Goal: Task Accomplishment & Management: Complete application form

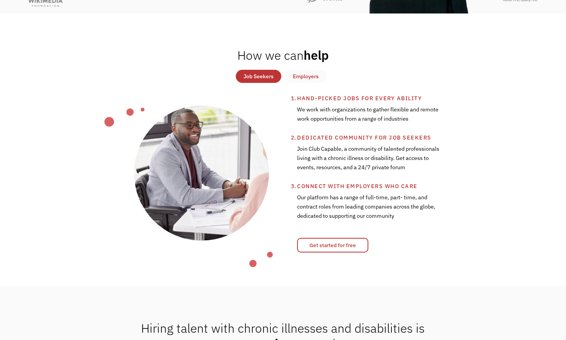
scroll to position [288, 0]
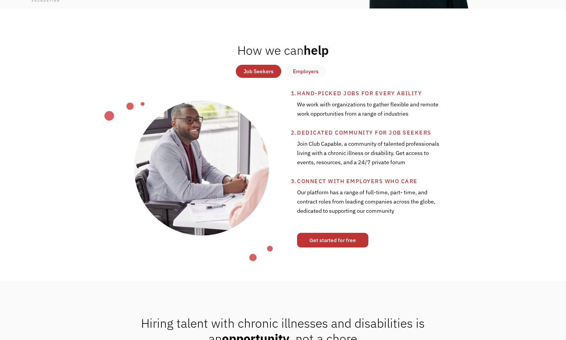
click at [320, 248] on link "Get started for free" at bounding box center [332, 240] width 71 height 15
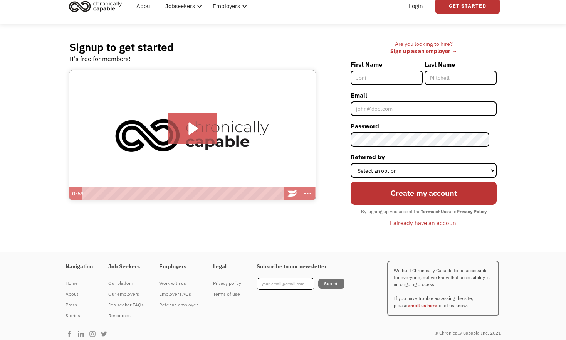
scroll to position [32, 0]
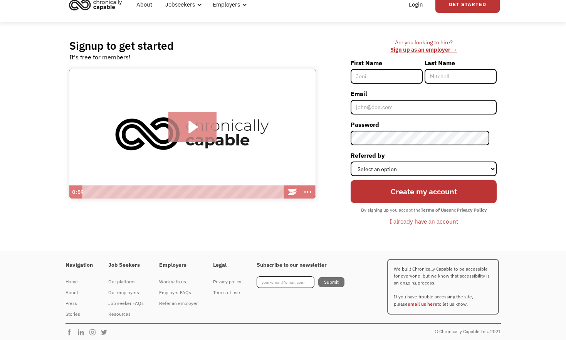
click at [192, 132] on icon "Play Video: Introducing Chronically Capable" at bounding box center [192, 127] width 48 height 31
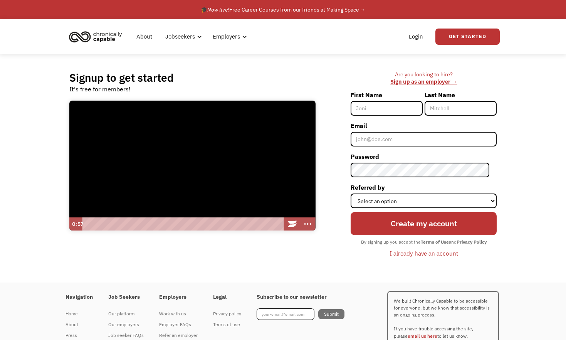
scroll to position [1, 0]
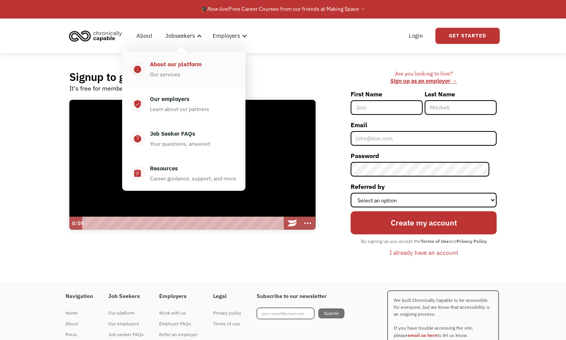
click at [209, 69] on div "About our platform Our services" at bounding box center [191, 69] width 93 height 19
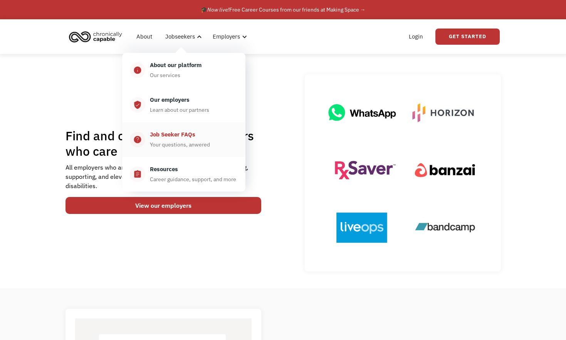
click at [186, 136] on div "Job Seeker FAQs" at bounding box center [172, 134] width 45 height 9
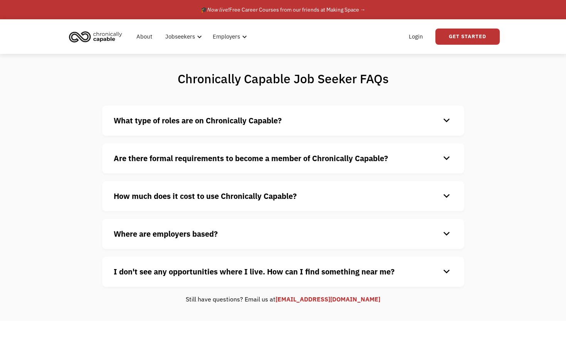
click at [192, 118] on strong "What type of roles are on Chronically Capable?" at bounding box center [198, 120] width 168 height 10
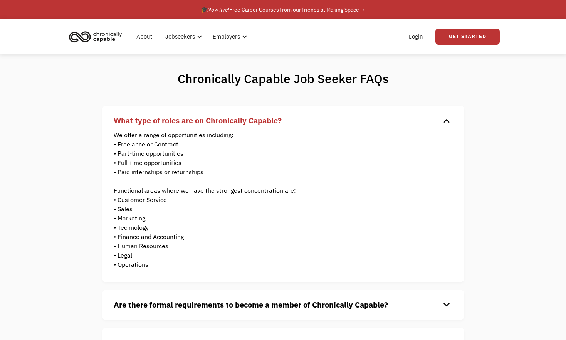
click at [207, 123] on strong "What type of roles are on Chronically Capable?" at bounding box center [198, 120] width 168 height 10
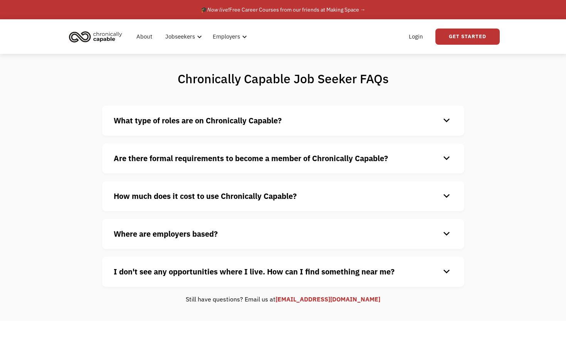
click at [202, 164] on h4 "Are there formal requirements to become a member of Chronically Capable?" at bounding box center [277, 159] width 327 height 12
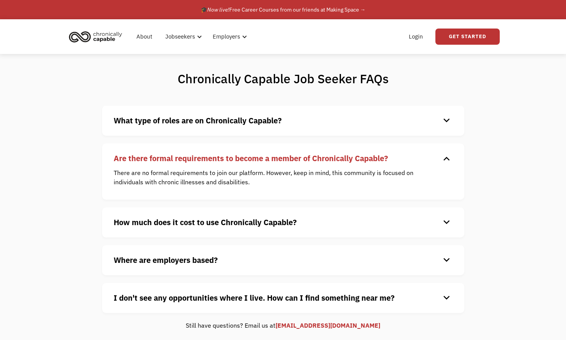
click at [203, 164] on h4 "Are there formal requirements to become a member of Chronically Capable?" at bounding box center [277, 159] width 327 height 12
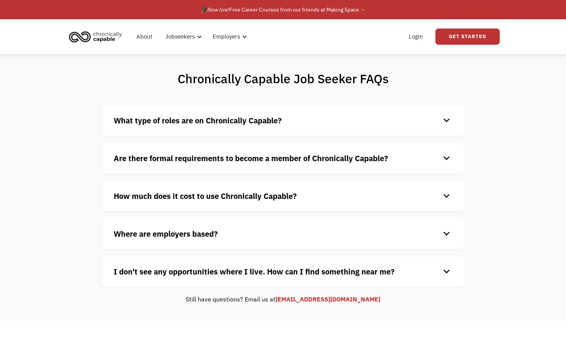
click at [208, 195] on strong "How much does it cost to use Chronically Capable?" at bounding box center [205, 196] width 183 height 10
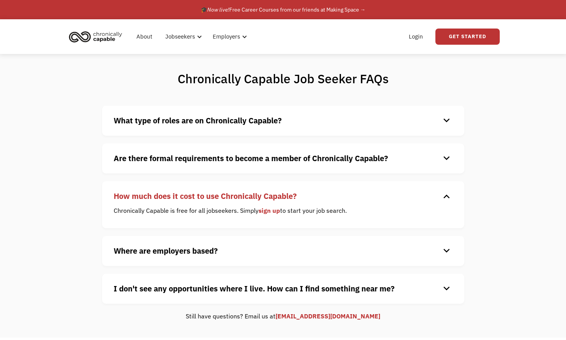
click at [208, 195] on strong "How much does it cost to use Chronically Capable?" at bounding box center [205, 196] width 183 height 10
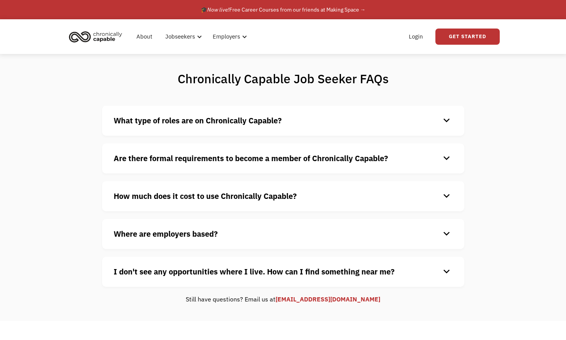
click at [202, 233] on strong "Where are employers based?" at bounding box center [166, 234] width 104 height 10
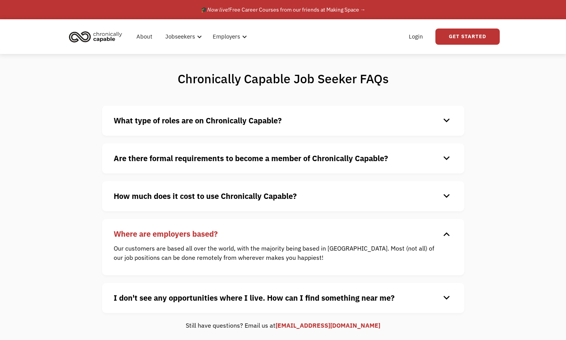
click at [202, 233] on strong "Where are employers based?" at bounding box center [166, 234] width 104 height 10
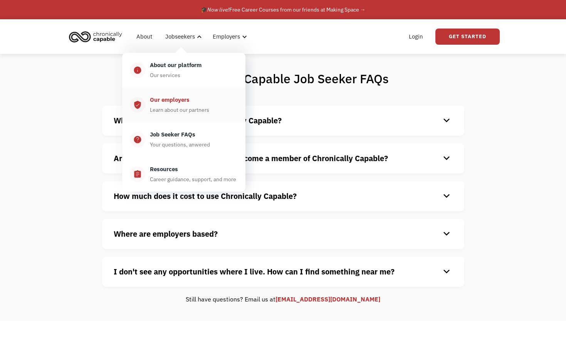
click at [177, 107] on div "Learn about our partners" at bounding box center [179, 109] width 59 height 9
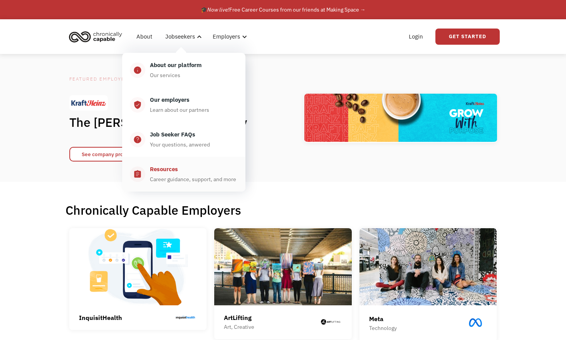
click at [157, 174] on div "Resources Career guidance, support, and more" at bounding box center [191, 174] width 93 height 19
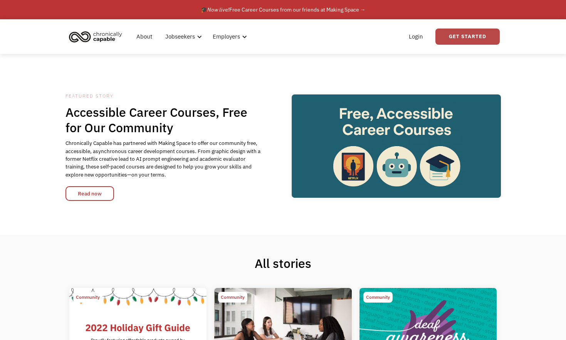
click at [465, 40] on link "Get Started" at bounding box center [468, 37] width 64 height 16
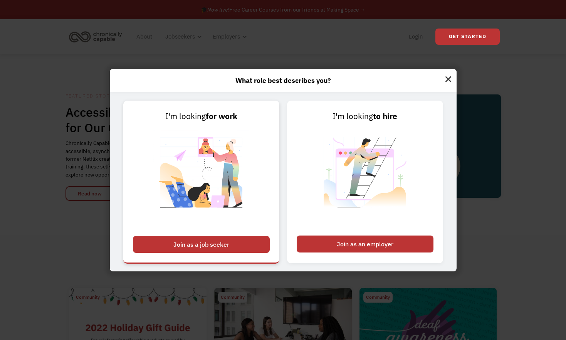
click at [222, 249] on div "Join as a job seeker" at bounding box center [201, 244] width 137 height 17
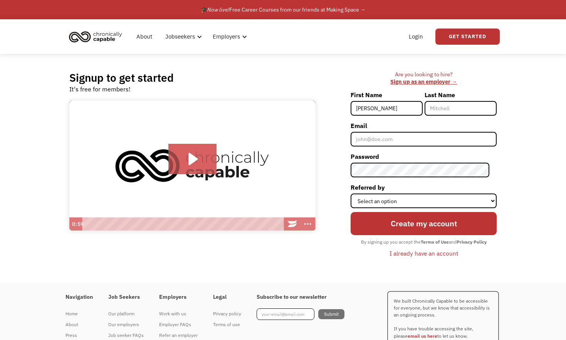
type input "[PERSON_NAME]"
type input "Ewens"
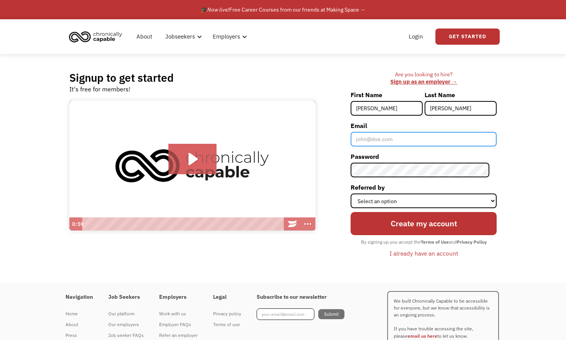
click at [398, 137] on input "Email" at bounding box center [424, 139] width 146 height 15
type input "[EMAIL_ADDRESS][DOMAIN_NAME]"
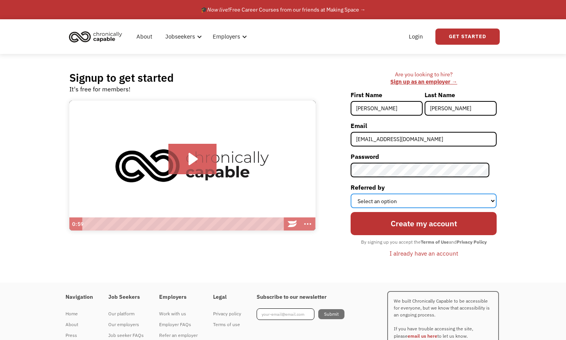
click at [445, 198] on select "Select an option Instagram Facebook Twitter Search Engine News Article Word of …" at bounding box center [424, 201] width 146 height 15
select select "Search Engine"
click at [358, 194] on select "Select an option Instagram Facebook Twitter Search Engine News Article Word of …" at bounding box center [424, 201] width 146 height 15
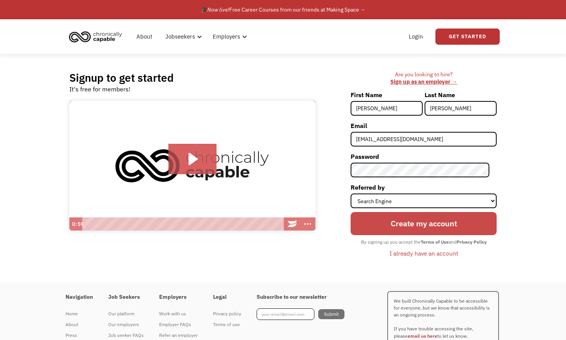
click at [416, 227] on input "Create my account" at bounding box center [424, 223] width 146 height 23
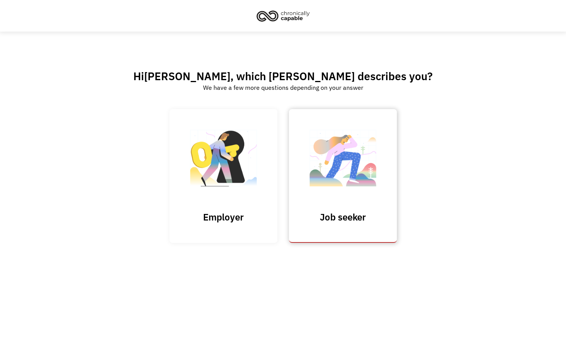
click at [342, 144] on img at bounding box center [343, 162] width 77 height 75
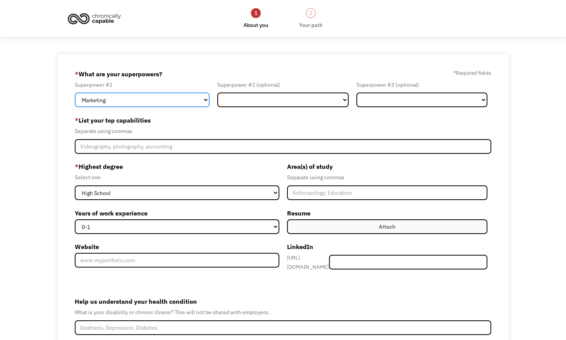
click at [138, 100] on select "Marketing Human Resources Finance Technology Operations Sales Industrial & Manu…" at bounding box center [142, 100] width 135 height 15
select select "Administration"
click at [75, 93] on select "Marketing Human Resources Finance Technology Operations Sales Industrial & Manu…" at bounding box center [142, 100] width 135 height 15
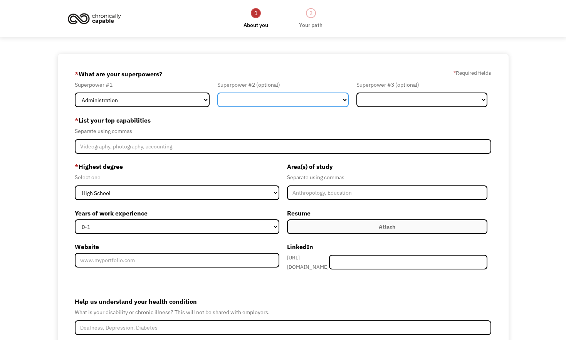
click at [247, 94] on select "Marketing Human Resources Finance Technology Operations Sales Industrial & Manu…" at bounding box center [282, 100] width 131 height 15
select select "Customer Service"
click at [217, 93] on select "Marketing Human Resources Finance Technology Operations Sales Industrial & Manu…" at bounding box center [282, 100] width 131 height 15
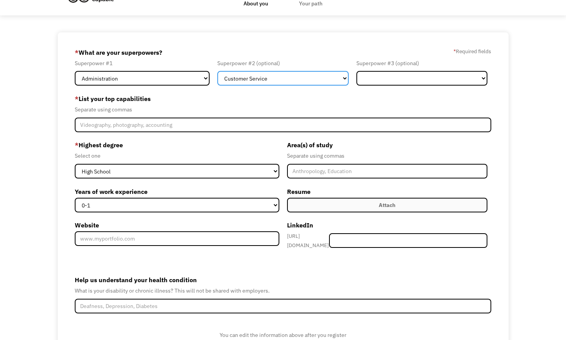
scroll to position [27, 0]
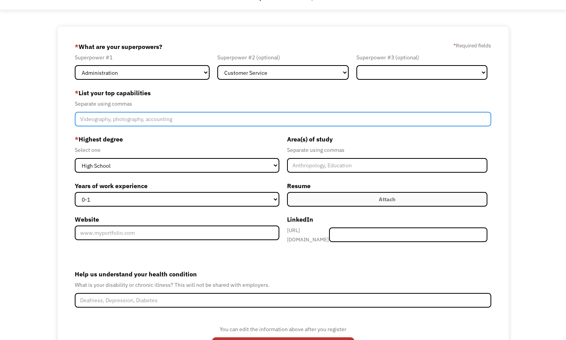
click at [194, 120] on input "Member-Create-Step1" at bounding box center [283, 119] width 417 height 15
click at [331, 119] on input "Member-Create-Step1" at bounding box center [283, 119] width 417 height 15
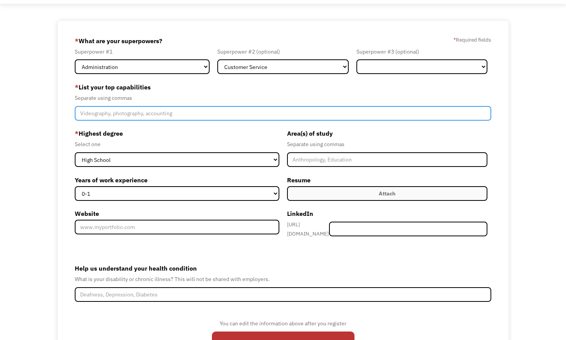
scroll to position [46, 0]
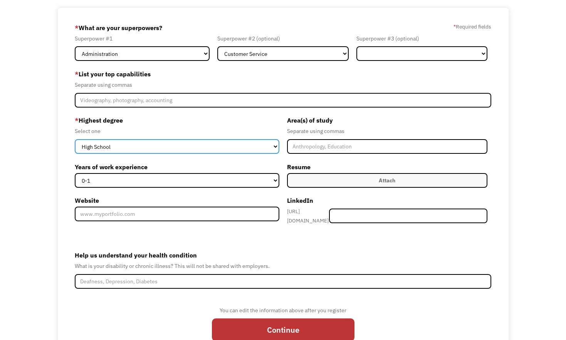
click at [259, 149] on select "High School Associates Bachelors Master's PhD" at bounding box center [177, 146] width 205 height 15
click at [75, 139] on select "High School Associates Bachelors Master's PhD" at bounding box center [177, 146] width 205 height 15
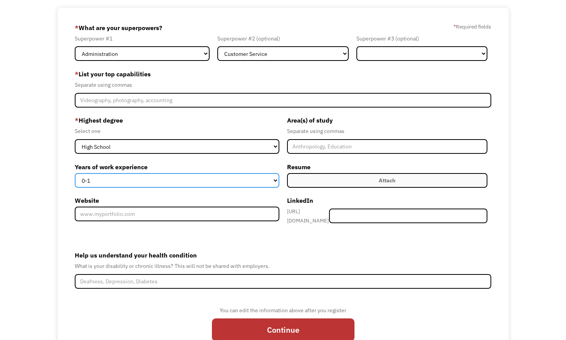
click at [220, 187] on select "0-1 2-4 5-10 11-15 15+" at bounding box center [177, 180] width 205 height 15
select select "5-10"
click at [75, 173] on select "0-1 2-4 5-10 11-15 15+" at bounding box center [177, 180] width 205 height 15
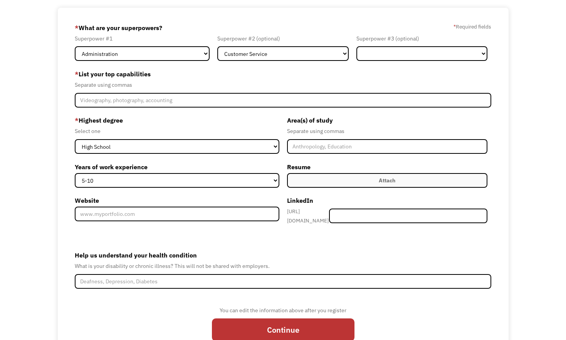
click at [333, 174] on label "Attach" at bounding box center [387, 180] width 201 height 15
click at [386, 178] on div "Attach" at bounding box center [387, 180] width 17 height 9
click at [346, 184] on label "Attach" at bounding box center [387, 180] width 201 height 15
click at [387, 179] on div "Attach" at bounding box center [387, 180] width 17 height 9
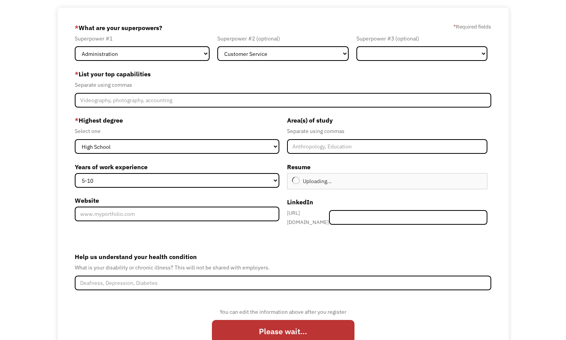
type input "Continue"
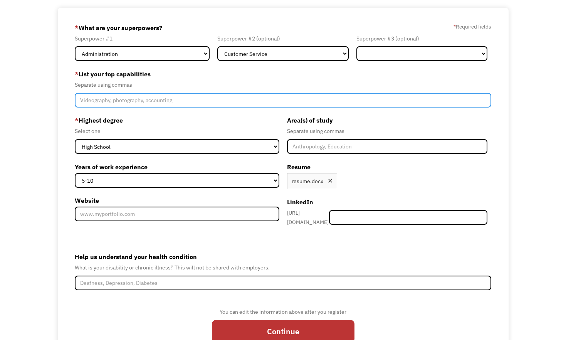
click at [190, 103] on input "Member-Create-Step1" at bounding box center [283, 100] width 417 height 15
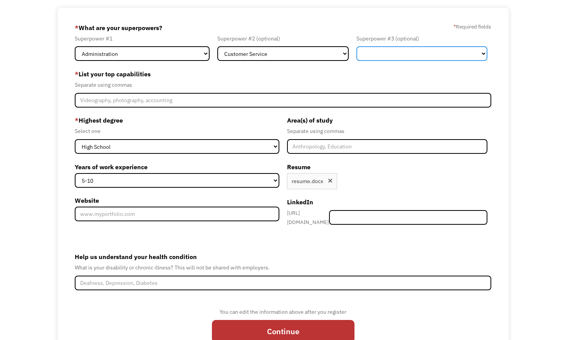
click at [382, 52] on select "Marketing Human Resources Finance Technology Operations Sales Industrial & Manu…" at bounding box center [422, 53] width 131 height 15
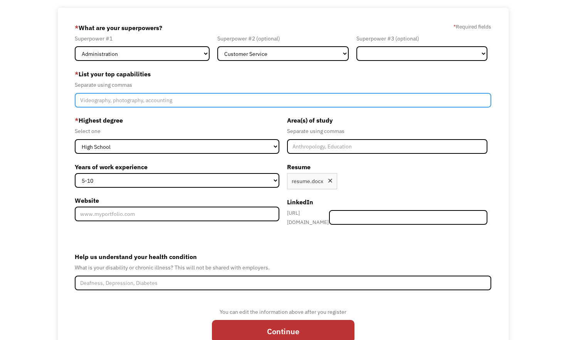
click at [268, 101] on input "Member-Create-Step1" at bounding box center [283, 100] width 417 height 15
type input "A"
click at [84, 100] on input "Aministration, customer service, data entry" at bounding box center [283, 100] width 417 height 15
click at [206, 99] on input "Administration, customer service, data entry" at bounding box center [283, 100] width 417 height 15
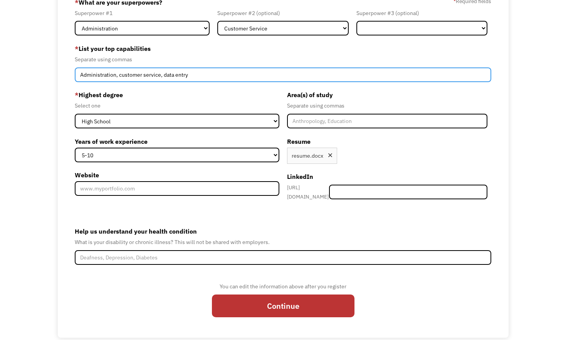
scroll to position [83, 0]
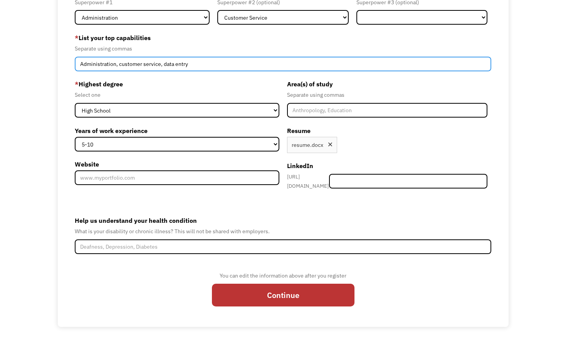
type input "Administration, customer service, data entry"
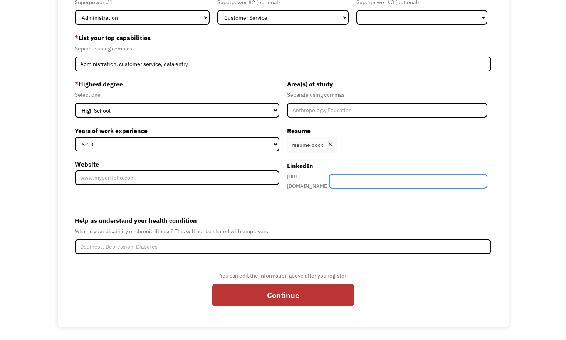
click at [377, 181] on input "Member-Create-Step1" at bounding box center [408, 181] width 158 height 15
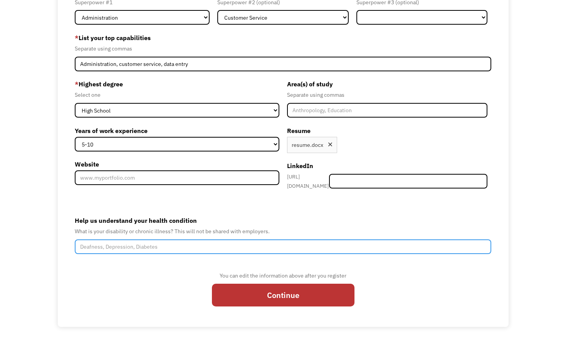
click at [239, 248] on input "Help us understand your health condition" at bounding box center [283, 246] width 417 height 15
click at [135, 242] on input "POTS, EDS, migraines, depression, anxiety, etc" at bounding box center [283, 246] width 417 height 15
click at [212, 244] on input "POTS, EDS, migraines, ptsd, depression, anxiety, etc" at bounding box center [283, 246] width 417 height 15
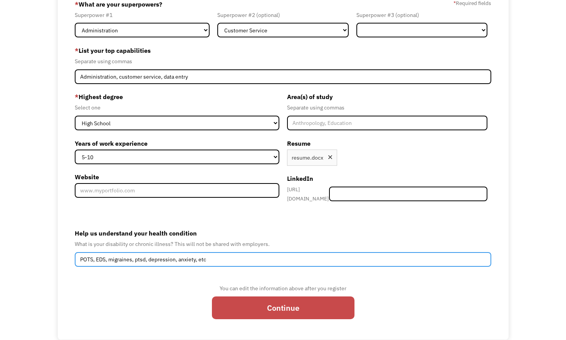
scroll to position [69, 0]
type input "POTS, EDS, migraines, ptsd, depression, anxiety, etc"
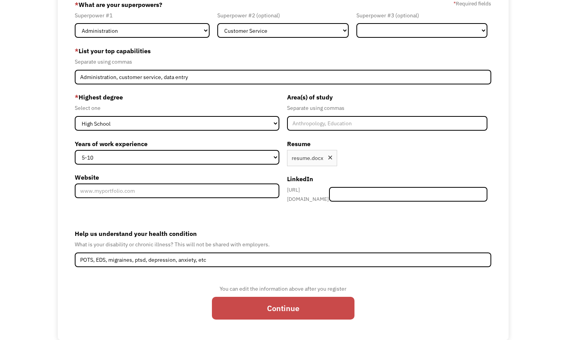
click at [264, 299] on input "Continue" at bounding box center [283, 308] width 143 height 23
type input "Please wait..."
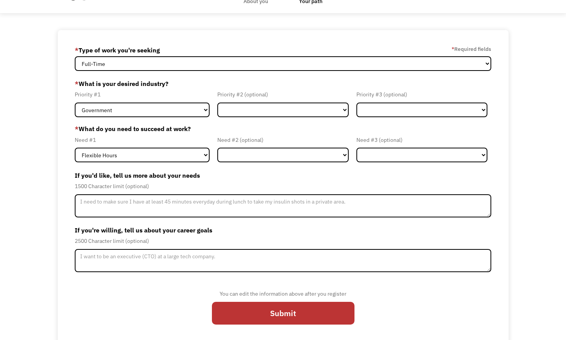
scroll to position [25, 0]
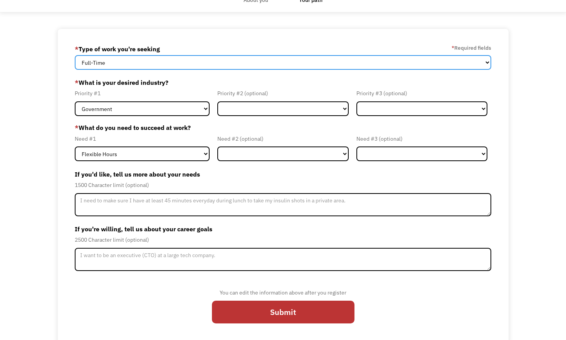
click at [250, 67] on select "Full-Time Part-Time Both Full-Time and Part-Time" at bounding box center [283, 62] width 417 height 15
select select "Both Full-Time and Part-Time"
click at [75, 55] on select "Full-Time Part-Time Both Full-Time and Part-Time" at bounding box center [283, 62] width 417 height 15
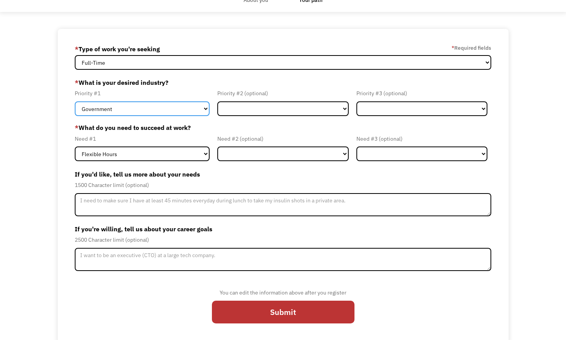
click at [204, 110] on select "Government Finance & Insurance Health & Social Care Tech & Engineering Creative…" at bounding box center [142, 108] width 135 height 15
select select "Administrative"
click at [75, 101] on select "Government Finance & Insurance Health & Social Care Tech & Engineering Creative…" at bounding box center [142, 108] width 135 height 15
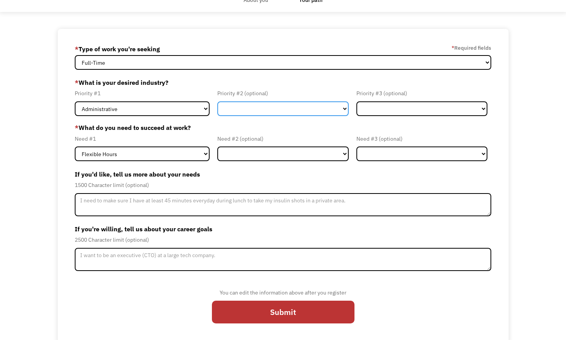
click at [256, 104] on select "Government Finance & Insurance Health & Social Care Tech & Engineering Creative…" at bounding box center [282, 108] width 131 height 15
select select "Health & Social Care"
click at [217, 101] on select "Government Finance & Insurance Health & Social Care Tech & Engineering Creative…" at bounding box center [282, 108] width 131 height 15
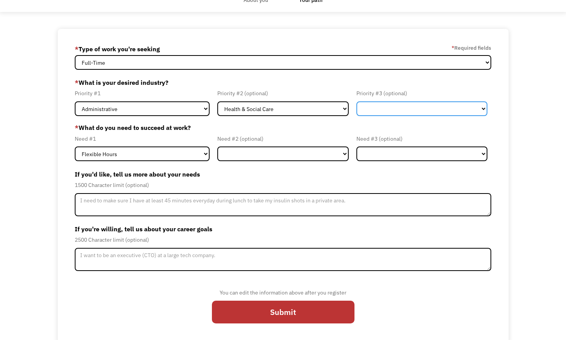
click at [396, 107] on select "Government Finance & Insurance Health & Social Care Tech & Engineering Creative…" at bounding box center [422, 108] width 131 height 15
click at [381, 110] on select "Government Finance & Insurance Health & Social Care Tech & Engineering Creative…" at bounding box center [422, 108] width 131 height 15
select select "Tech & Engineering"
click at [357, 101] on select "Government Finance & Insurance Health & Social Care Tech & Engineering Creative…" at bounding box center [422, 108] width 131 height 15
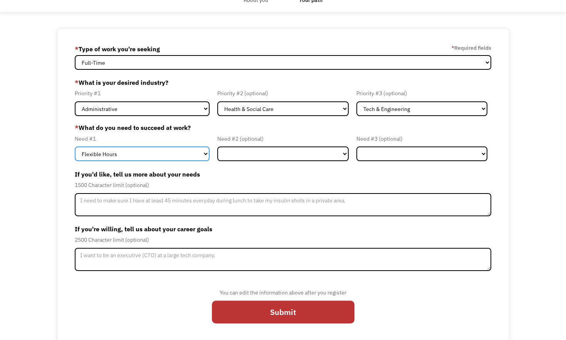
click at [180, 155] on select "Flexible Hours Remote Work Service Animal On-site Accommodations Visual Support…" at bounding box center [142, 153] width 135 height 15
click at [75, 146] on select "Flexible Hours Remote Work Service Animal On-site Accommodations Visual Support…" at bounding box center [142, 153] width 135 height 15
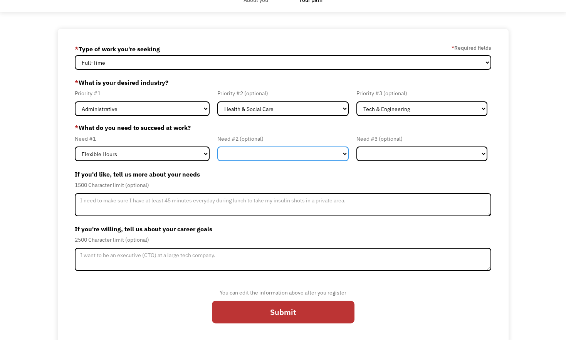
click at [260, 151] on select "Flexible Hours Remote Work Service Animal On-site Accommodations Visual Support…" at bounding box center [282, 153] width 131 height 15
select select "Remote Work"
click at [217, 146] on select "Flexible Hours Remote Work Service Animal On-site Accommodations Visual Support…" at bounding box center [282, 153] width 131 height 15
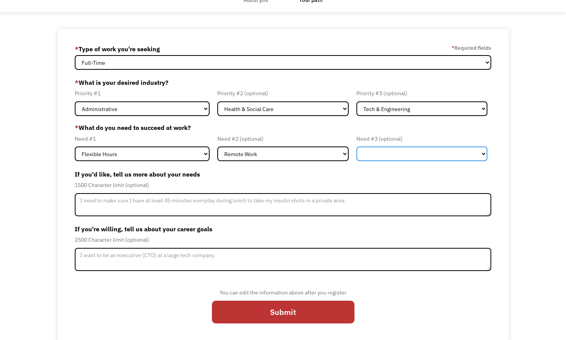
click at [387, 159] on select "Flexible Hours Remote Work Service Animal On-site Accommodations Visual Support…" at bounding box center [422, 153] width 131 height 15
select select "Other"
click at [357, 146] on select "Flexible Hours Remote Work Service Animal On-site Accommodations Visual Support…" at bounding box center [422, 153] width 131 height 15
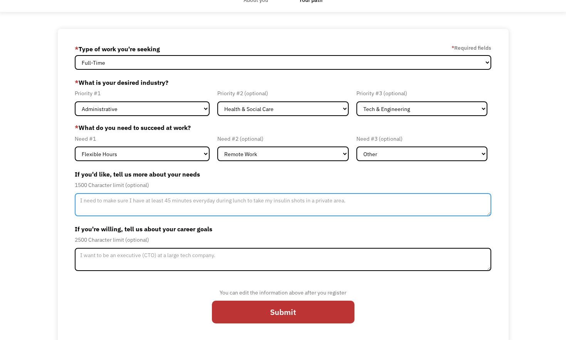
click at [225, 208] on textarea "Member-Update-Form-Step2" at bounding box center [283, 204] width 417 height 23
click at [177, 201] on textarea "My illness is very unpredictable, I get sick unexpectedly" at bounding box center [283, 204] width 417 height 23
click at [158, 200] on textarea "My illness is very unpredictable, I get sick unexpectedly" at bounding box center [283, 204] width 417 height 23
drag, startPoint x: 158, startPoint y: 200, endPoint x: 225, endPoint y: 199, distance: 66.3
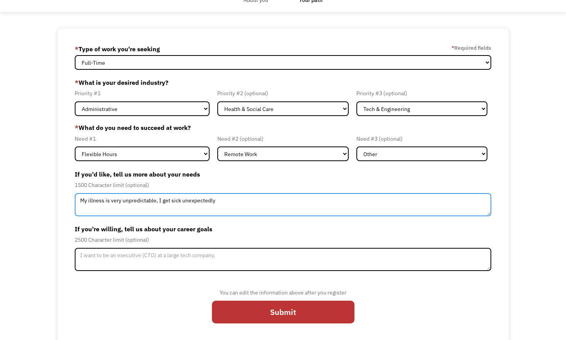
click at [225, 199] on textarea "My illness is very unpredictable, I get sick unexpectedly" at bounding box center [283, 204] width 417 height 23
type textarea "M"
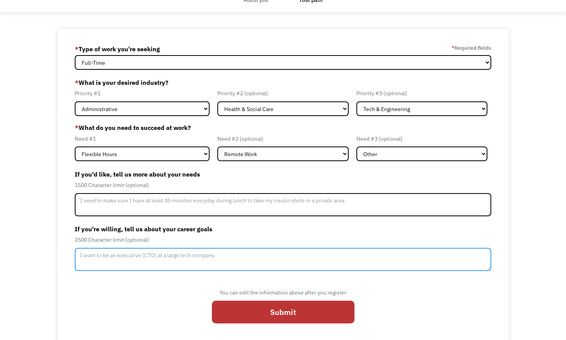
click at [209, 263] on textarea "Member-Update-Form-Step2" at bounding box center [283, 259] width 417 height 23
type textarea "I"
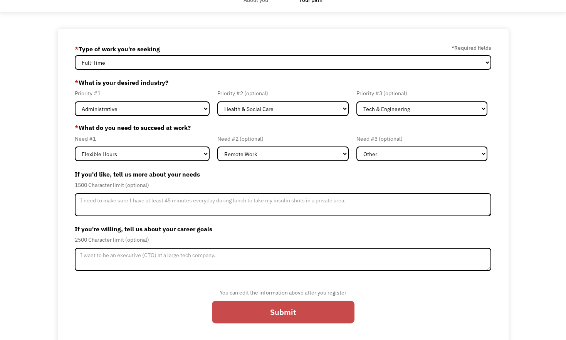
click at [275, 305] on input "Submit" at bounding box center [283, 312] width 143 height 23
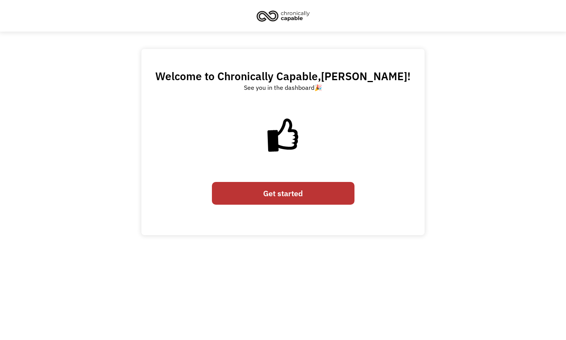
click at [285, 197] on link "Get started" at bounding box center [283, 193] width 143 height 23
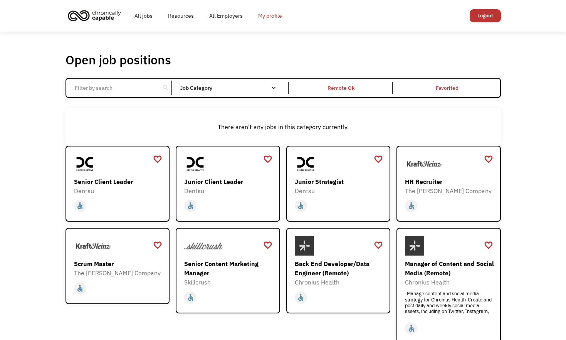
click at [273, 20] on link "My profile" at bounding box center [270, 15] width 39 height 25
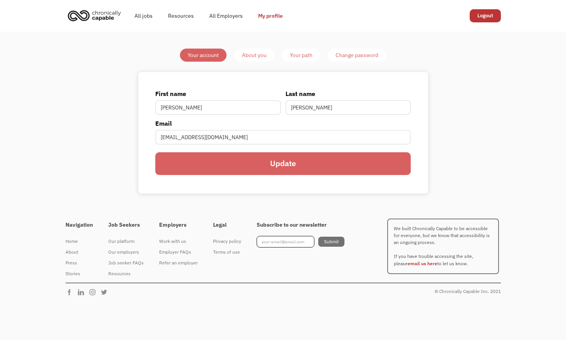
click at [253, 59] on div "About you" at bounding box center [254, 55] width 25 height 9
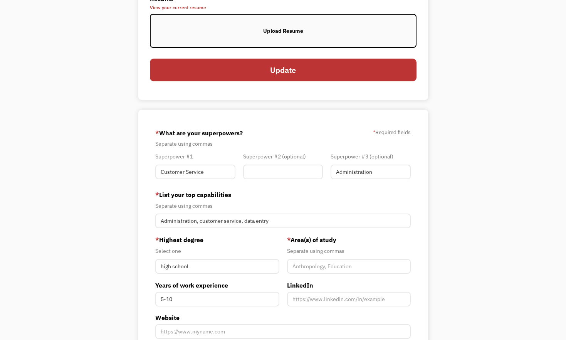
scroll to position [99, 0]
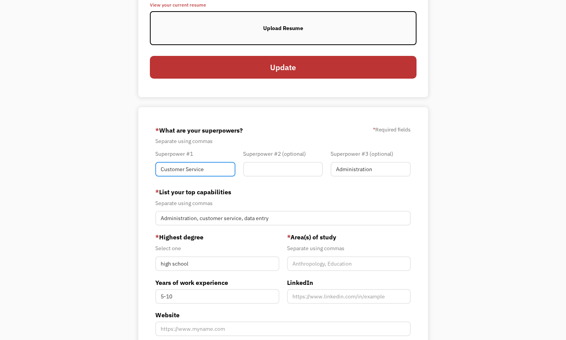
click at [222, 172] on input "Customer Service" at bounding box center [195, 169] width 80 height 15
click at [377, 170] on input "Administration" at bounding box center [371, 169] width 80 height 15
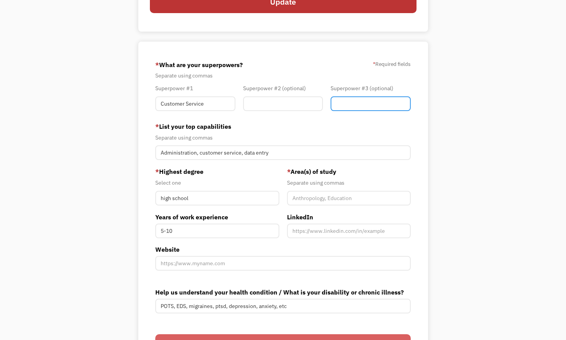
scroll to position [165, 0]
click at [255, 104] on input "Member-You-Update" at bounding box center [283, 103] width 80 height 15
type input "Administration"
click at [253, 131] on div "* List your top capabilities Separate using commas Administration, customer ser…" at bounding box center [283, 140] width 256 height 39
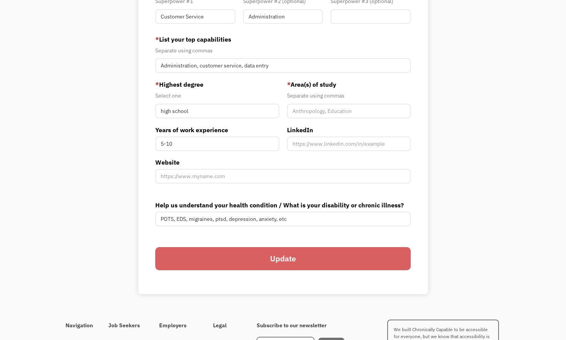
scroll to position [261, 0]
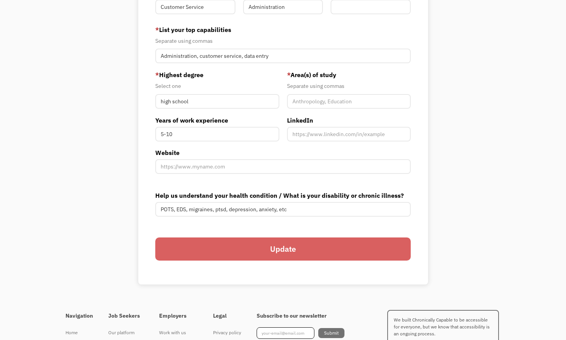
click at [249, 249] on input "Update" at bounding box center [283, 248] width 256 height 23
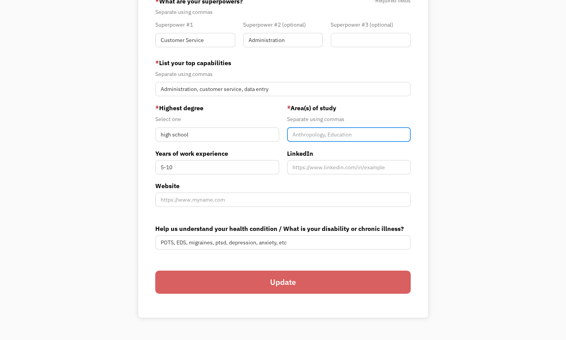
scroll to position [224, 0]
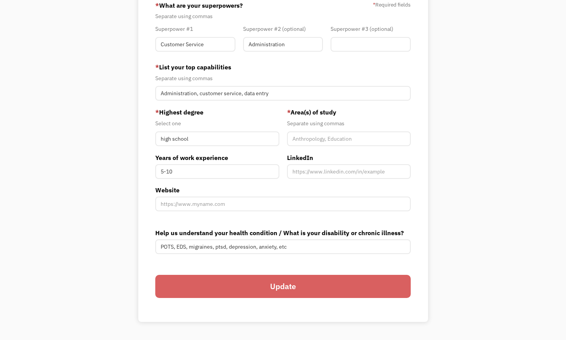
click at [263, 120] on div "Select one" at bounding box center [217, 123] width 124 height 9
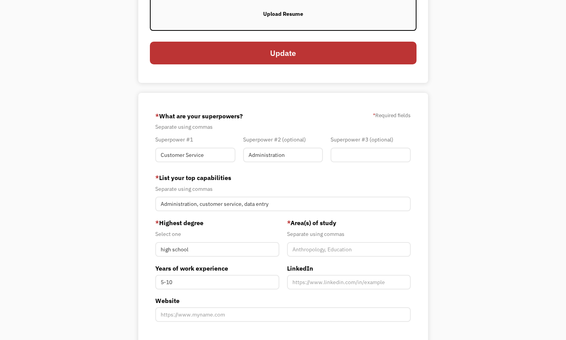
scroll to position [0, 0]
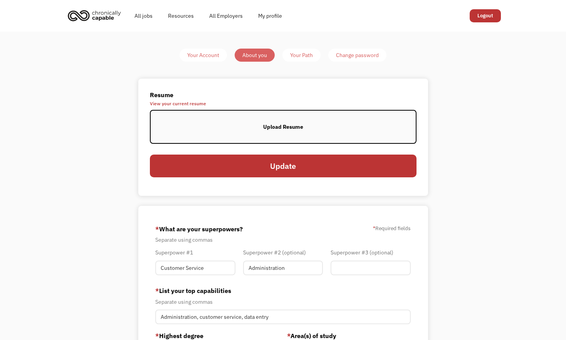
click at [300, 58] on div "Your Path" at bounding box center [301, 55] width 23 height 9
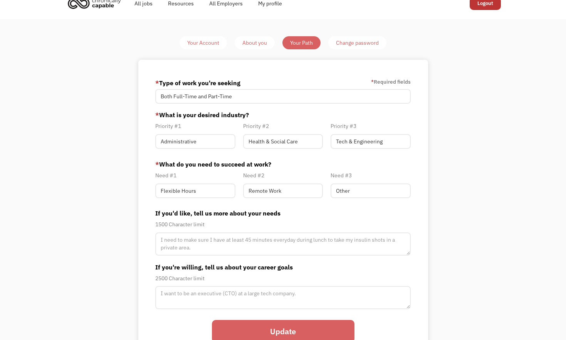
scroll to position [5, 0]
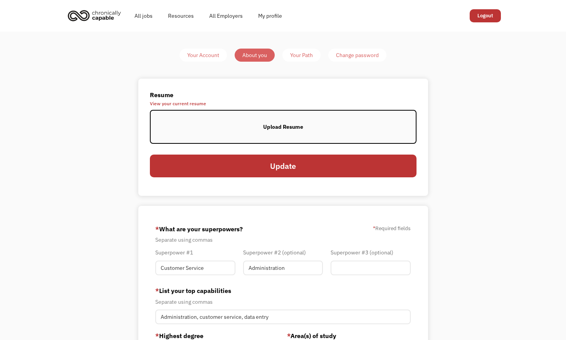
type input "Administration"
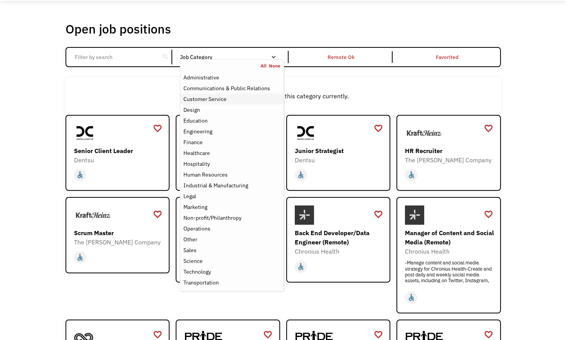
scroll to position [29, 0]
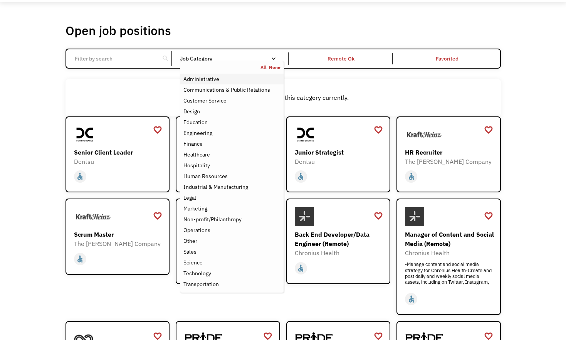
click at [231, 78] on div "Administrative" at bounding box center [232, 78] width 97 height 9
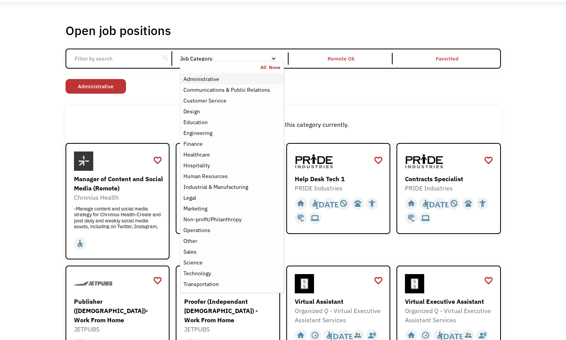
click at [222, 81] on div "Administrative" at bounding box center [232, 78] width 97 height 9
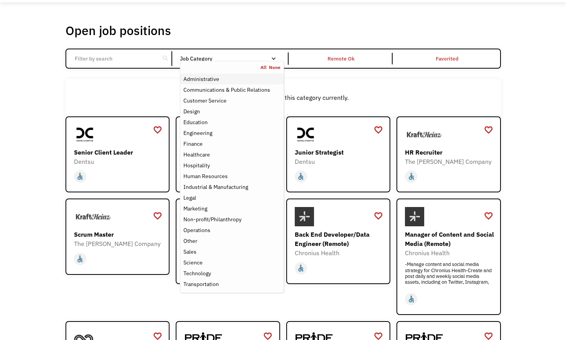
click at [199, 81] on div "Administrative" at bounding box center [202, 78] width 36 height 9
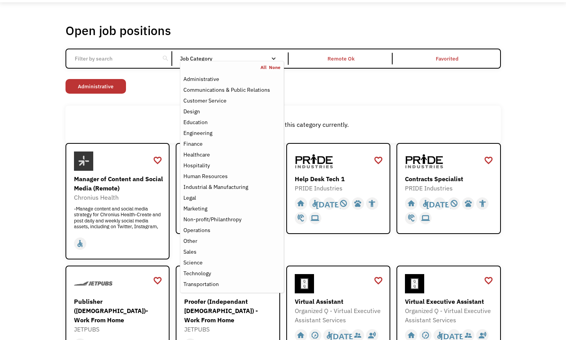
click at [123, 63] on input "Email Form" at bounding box center [113, 58] width 86 height 15
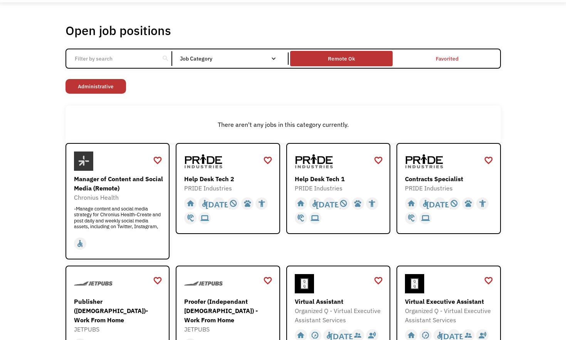
click at [323, 57] on div "Remote Ok" at bounding box center [341, 59] width 103 height 12
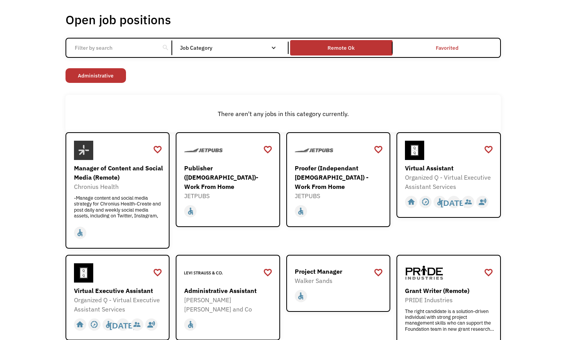
scroll to position [39, 0]
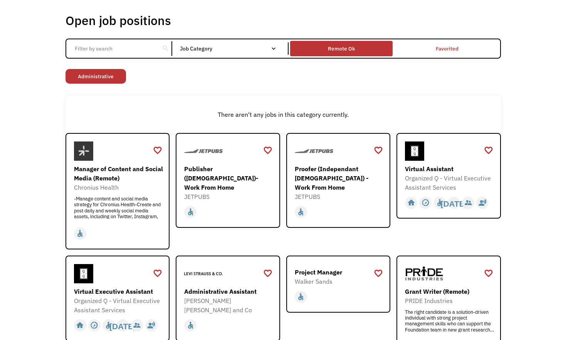
click at [325, 50] on div "Remote Ok" at bounding box center [341, 49] width 103 height 12
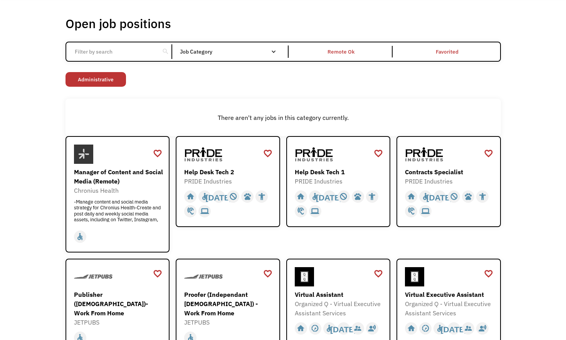
scroll to position [34, 0]
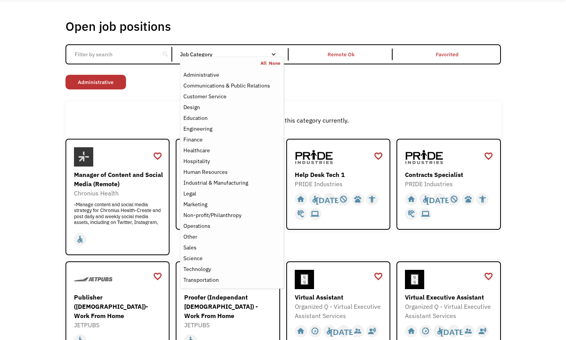
click at [196, 59] on nav "All None Administrative Communications & Public Relations Customer Service Desi…" at bounding box center [232, 173] width 104 height 232
click at [214, 99] on div "Customer Service" at bounding box center [205, 96] width 43 height 9
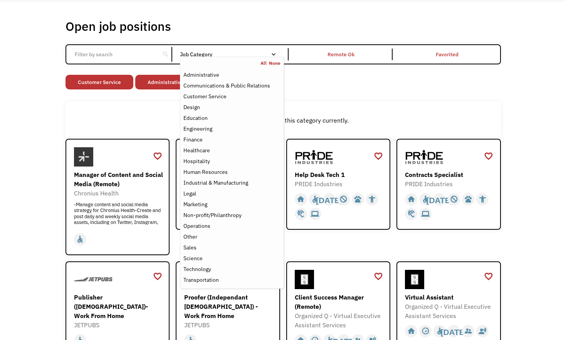
click at [275, 62] on link "None" at bounding box center [275, 63] width 12 height 6
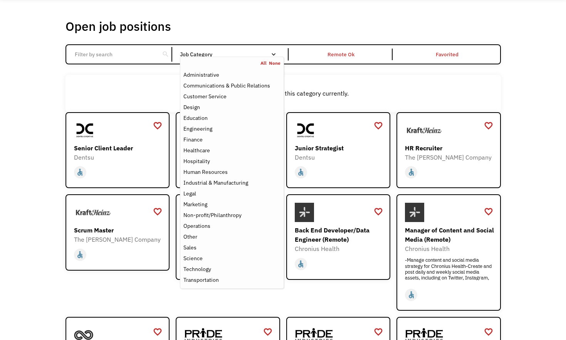
click at [146, 83] on div "There aren't any jobs in this category currently." at bounding box center [284, 93] width 436 height 37
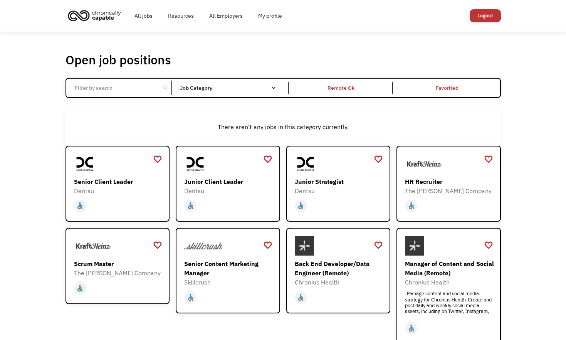
click at [141, 93] on input "Email Form" at bounding box center [113, 88] width 86 height 15
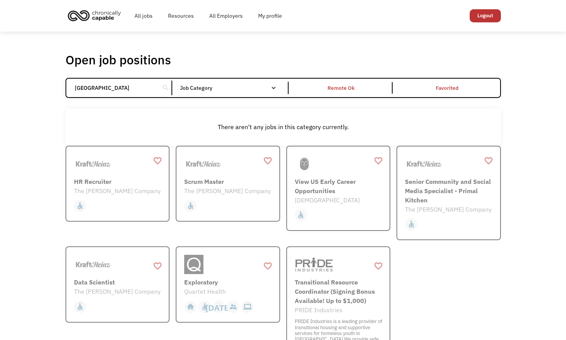
type input "united states"
click input "Email Form" at bounding box center [0, 0] width 0 height 0
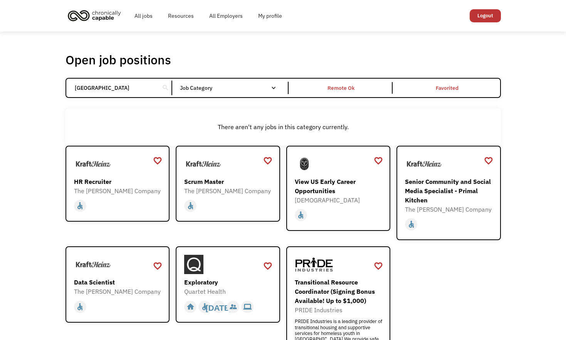
click input "Email Form" at bounding box center [0, 0] width 0 height 0
click at [124, 89] on input "united states" at bounding box center [113, 88] width 86 height 15
click input "Email Form" at bounding box center [0, 0] width 0 height 0
click at [166, 89] on div "search" at bounding box center [165, 88] width 7 height 12
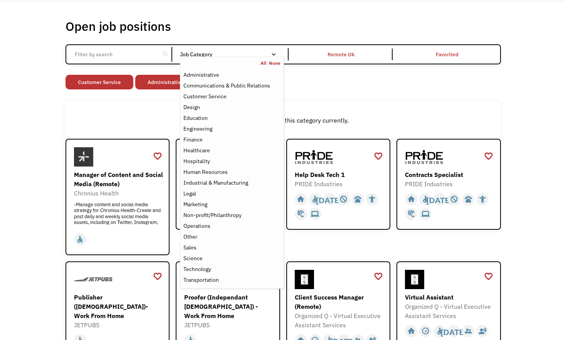
click at [254, 56] on div "Job Category" at bounding box center [232, 54] width 104 height 5
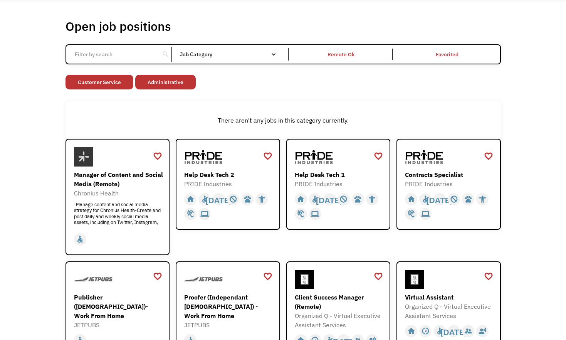
click at [266, 54] on div "Job Category" at bounding box center [232, 54] width 104 height 5
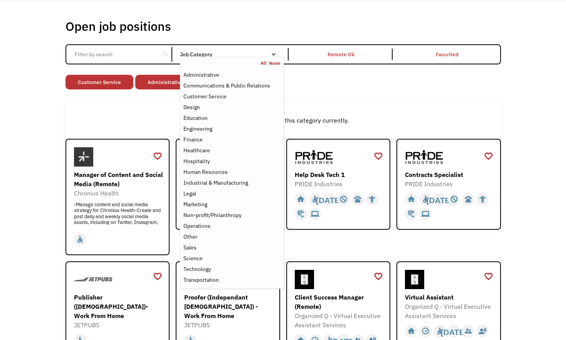
click at [277, 63] on link "None" at bounding box center [275, 63] width 12 height 6
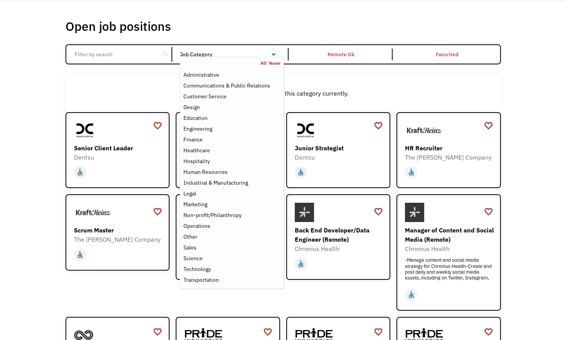
click at [264, 52] on div "Job Category" at bounding box center [232, 54] width 104 height 5
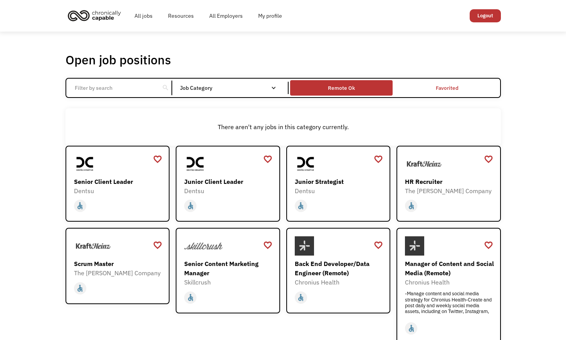
click at [344, 83] on div "Remote Ok" at bounding box center [341, 88] width 103 height 12
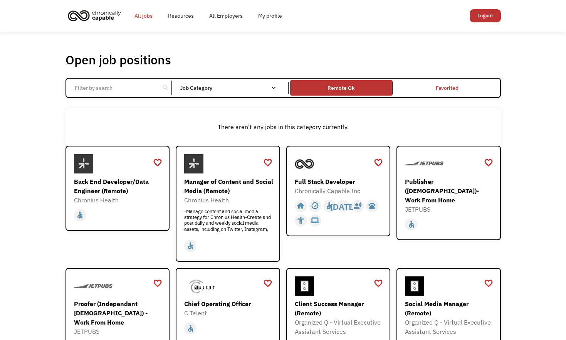
click at [147, 20] on link "All jobs" at bounding box center [144, 15] width 34 height 25
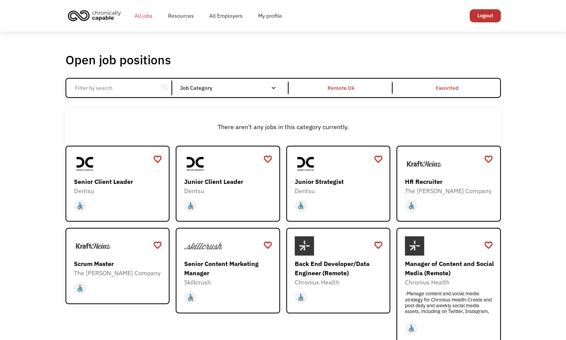
click at [147, 19] on link "All jobs" at bounding box center [144, 15] width 34 height 25
click at [332, 86] on div "Remote Ok" at bounding box center [341, 87] width 27 height 9
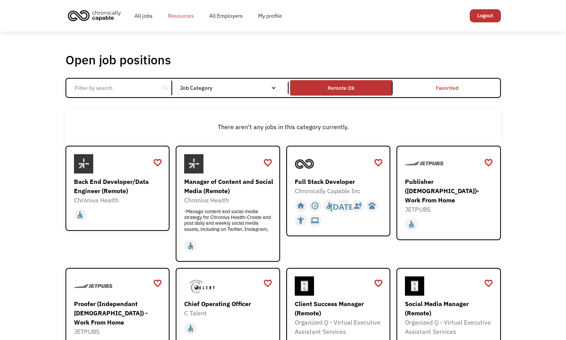
click at [187, 15] on link "Resources" at bounding box center [180, 15] width 41 height 25
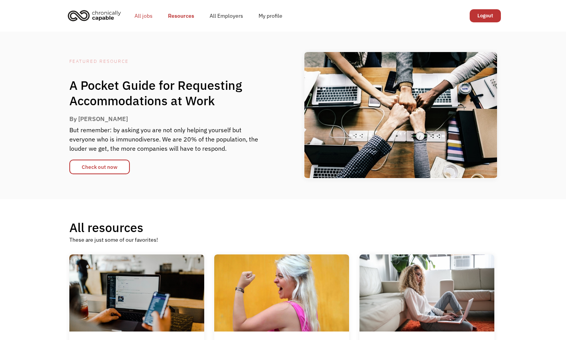
click at [142, 19] on link "All jobs" at bounding box center [144, 15] width 34 height 25
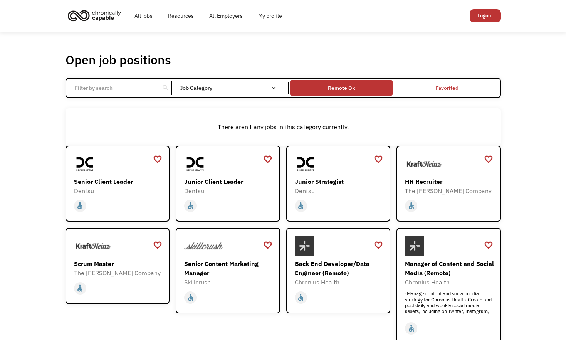
click at [317, 87] on div "Remote Ok" at bounding box center [341, 88] width 103 height 12
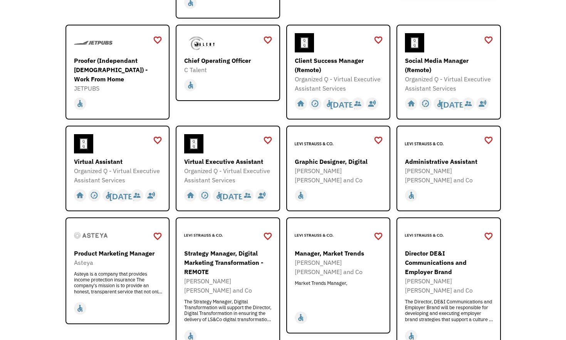
scroll to position [244, 0]
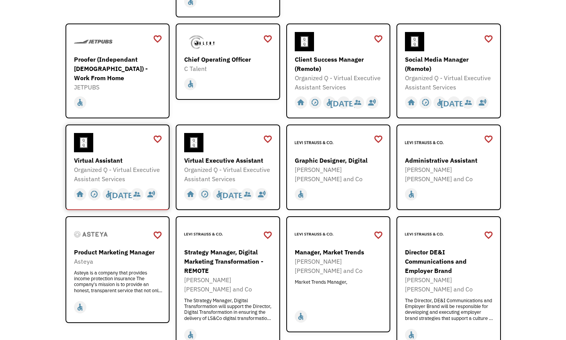
click at [121, 149] on div at bounding box center [118, 142] width 89 height 19
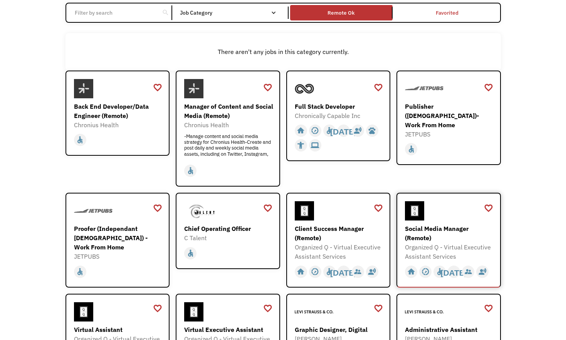
scroll to position [0, 0]
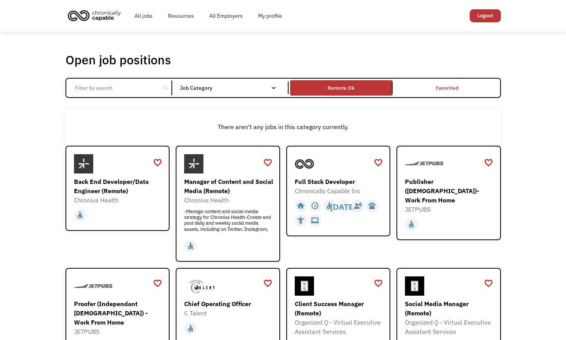
click at [488, 14] on link "Logout" at bounding box center [485, 15] width 31 height 13
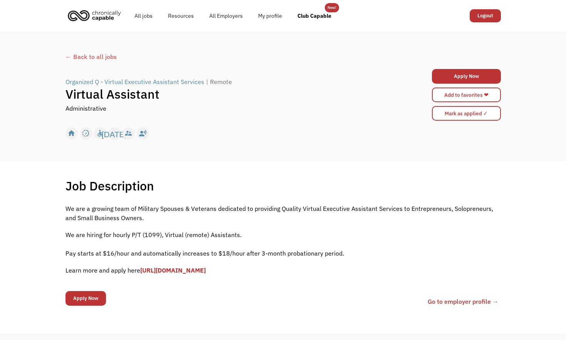
click at [104, 59] on div "← Back to all jobs" at bounding box center [284, 56] width 436 height 9
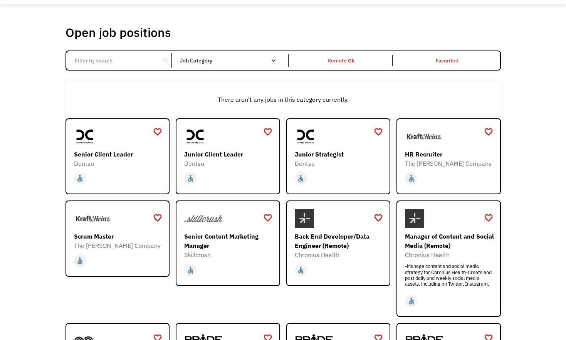
scroll to position [28, 0]
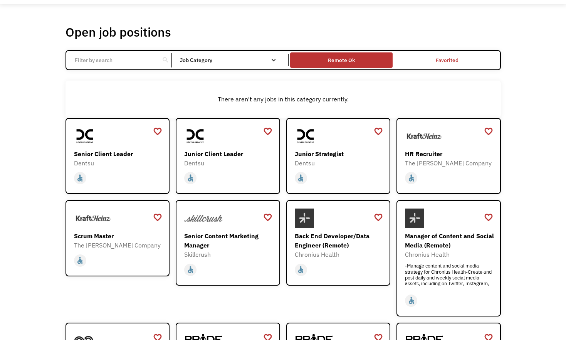
click at [310, 56] on div "Remote Ok" at bounding box center [341, 60] width 103 height 12
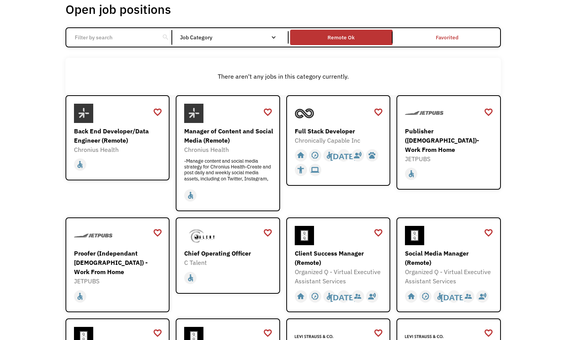
scroll to position [0, 0]
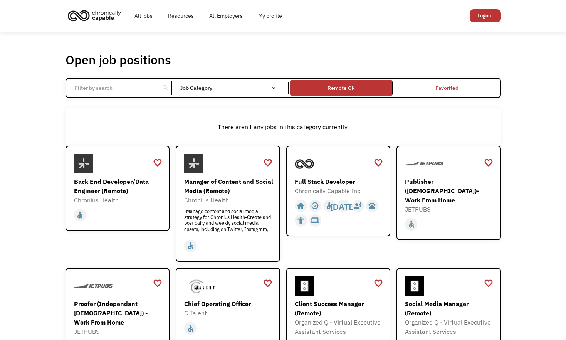
click at [145, 84] on input "Email Form" at bounding box center [113, 88] width 86 height 15
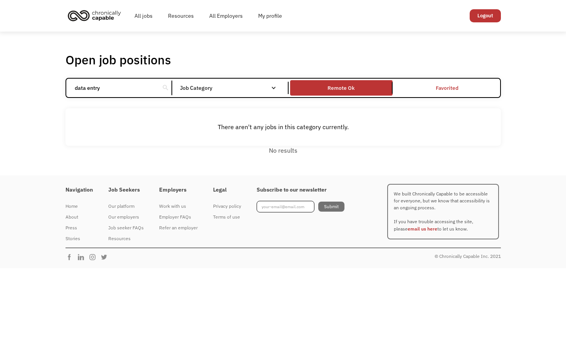
type input "data entry"
click input "Email Form" at bounding box center [0, 0] width 0 height 0
click at [165, 87] on div "search" at bounding box center [165, 88] width 7 height 12
click at [150, 86] on input "data entry" at bounding box center [113, 88] width 86 height 15
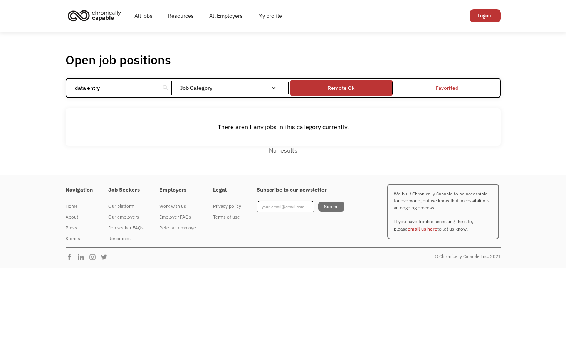
click at [150, 86] on input "data entry" at bounding box center [113, 88] width 86 height 15
click input "Email Form" at bounding box center [0, 0] width 0 height 0
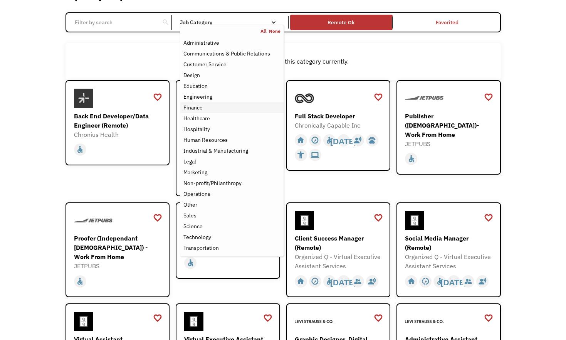
scroll to position [67, 0]
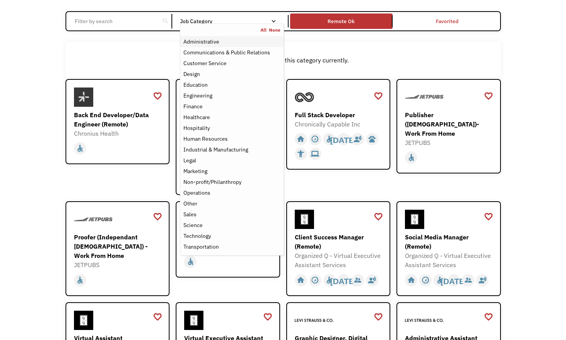
click at [242, 44] on div "Administrative" at bounding box center [232, 41] width 97 height 9
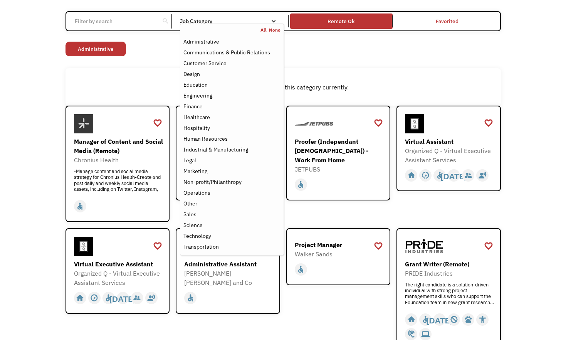
click at [42, 146] on div "Open job positions You have X liked items Search search Filter by category Admi…" at bounding box center [283, 229] width 566 height 528
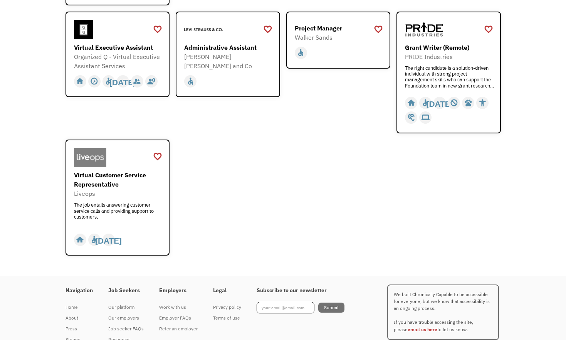
scroll to position [283, 0]
click at [126, 170] on div "Virtual Customer Service Representative Liveops The job entails answering custo…" at bounding box center [118, 188] width 89 height 81
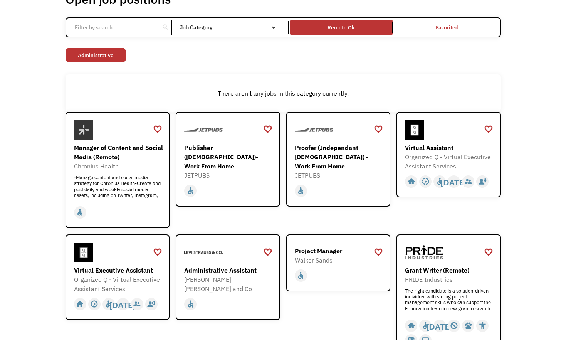
scroll to position [60, 0]
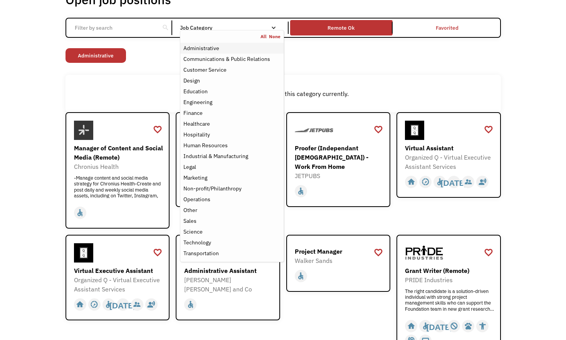
click at [221, 49] on div "Administrative" at bounding box center [232, 48] width 97 height 9
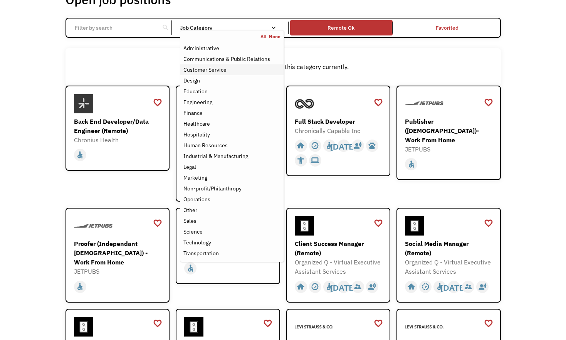
click at [232, 68] on div "Customer Service" at bounding box center [232, 69] width 97 height 9
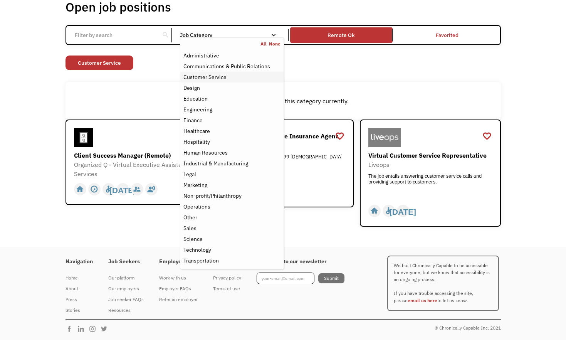
scroll to position [52, 0]
click at [44, 131] on div "Open job positions You have X liked items Search search Filter by category Admi…" at bounding box center [283, 113] width 566 height 268
click at [222, 36] on div "Job Category" at bounding box center [232, 35] width 104 height 5
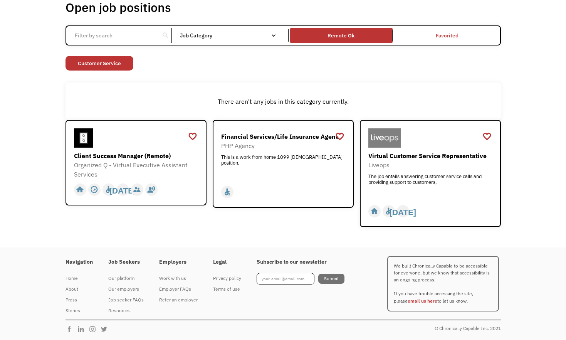
click at [222, 36] on div "Job Category" at bounding box center [232, 35] width 104 height 5
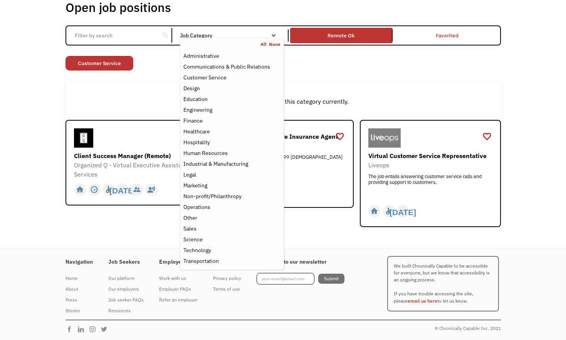
click at [277, 44] on link "None" at bounding box center [275, 44] width 12 height 6
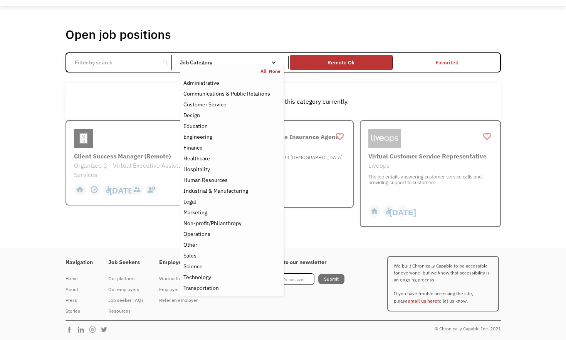
scroll to position [52, 0]
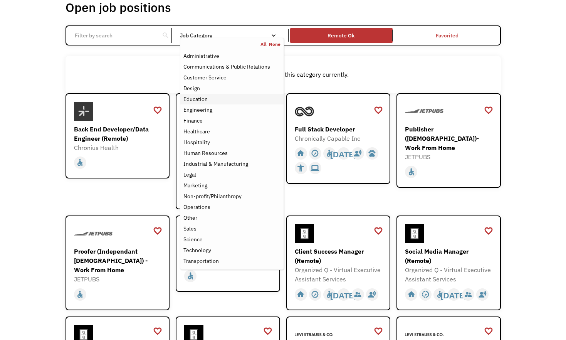
click at [221, 98] on div "Education" at bounding box center [232, 98] width 97 height 9
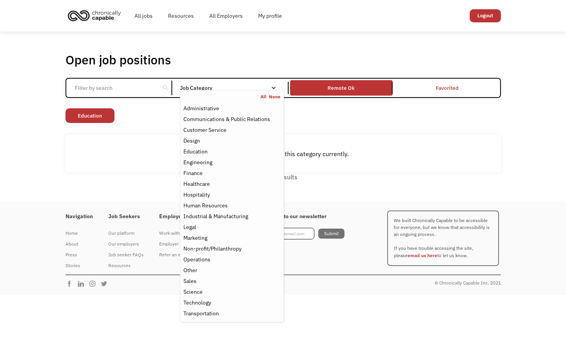
click at [279, 98] on link "None" at bounding box center [275, 97] width 12 height 6
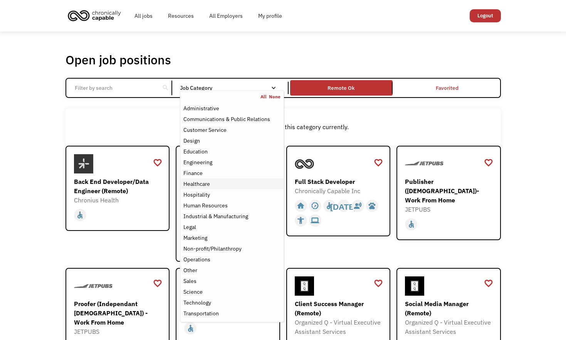
click at [239, 183] on div "Healthcare" at bounding box center [232, 183] width 97 height 9
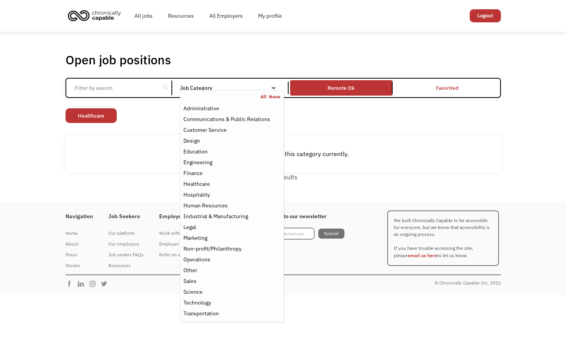
click at [275, 98] on link "None" at bounding box center [275, 97] width 12 height 6
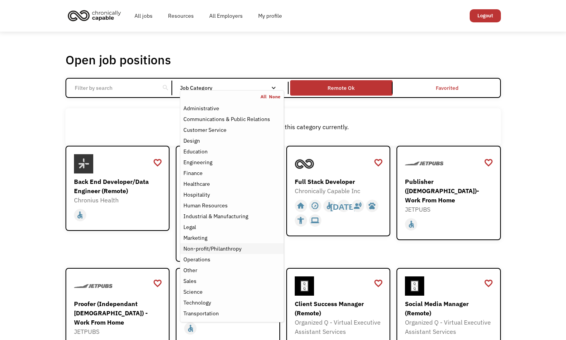
click at [238, 250] on div "Non-profit/Philanthropy" at bounding box center [213, 248] width 58 height 9
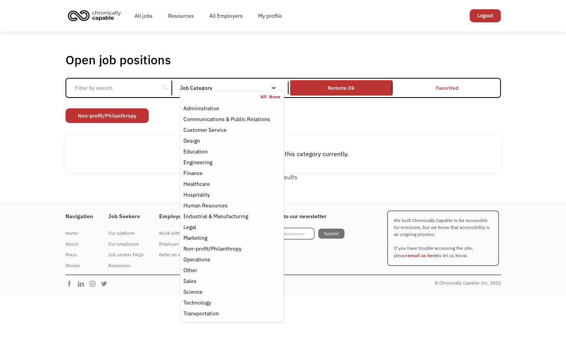
click at [276, 99] on link "None" at bounding box center [275, 97] width 12 height 6
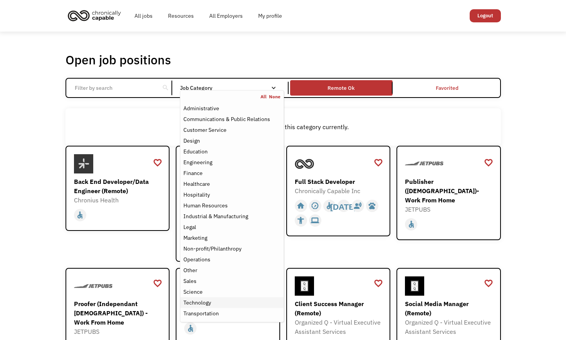
click at [248, 301] on div "Technology" at bounding box center [232, 302] width 97 height 9
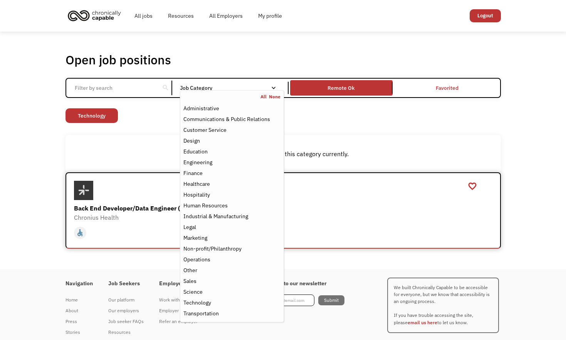
click at [352, 221] on div "Chronius Health" at bounding box center [284, 217] width 421 height 9
click at [280, 99] on div "All None" at bounding box center [231, 97] width 103 height 6
click at [277, 98] on link "None" at bounding box center [275, 97] width 12 height 6
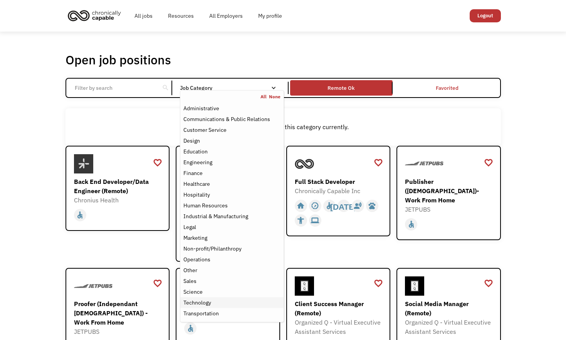
click at [245, 305] on div "Technology" at bounding box center [232, 302] width 97 height 9
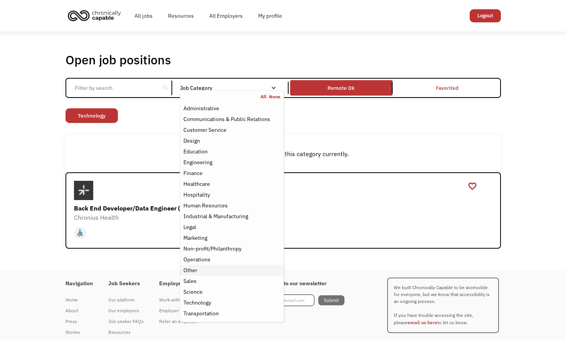
click at [239, 273] on div "Other" at bounding box center [232, 270] width 97 height 9
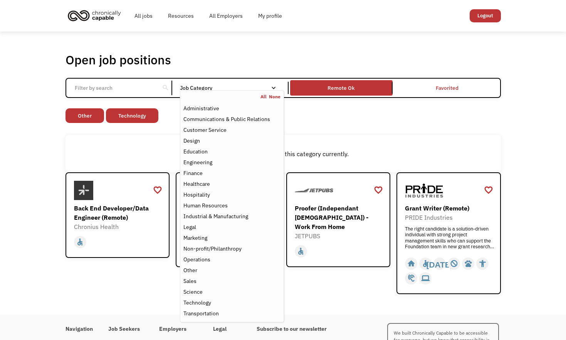
click at [278, 98] on link "None" at bounding box center [275, 97] width 12 height 6
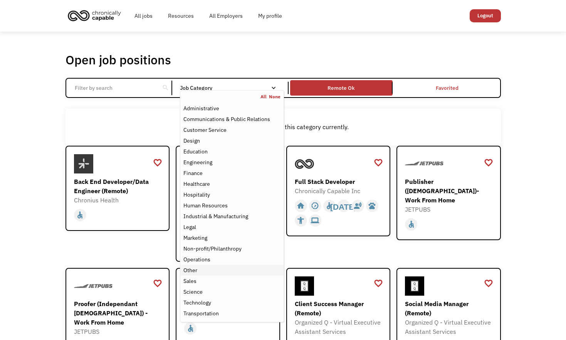
click at [214, 269] on div "Other" at bounding box center [232, 270] width 97 height 9
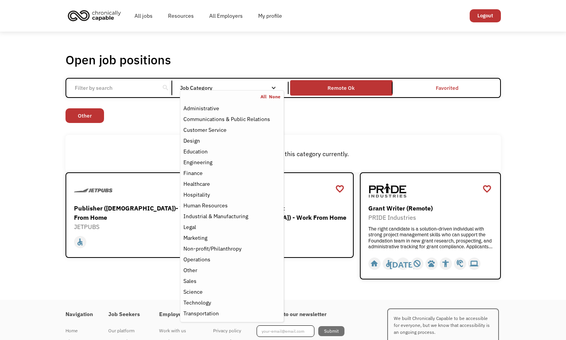
click at [22, 187] on div "Open job positions You have X liked items Search search Filter by category Admi…" at bounding box center [283, 166] width 566 height 268
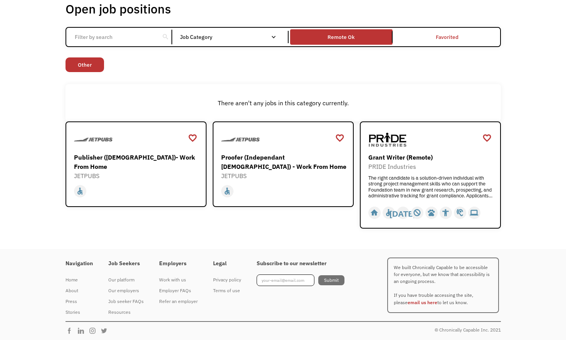
scroll to position [52, 0]
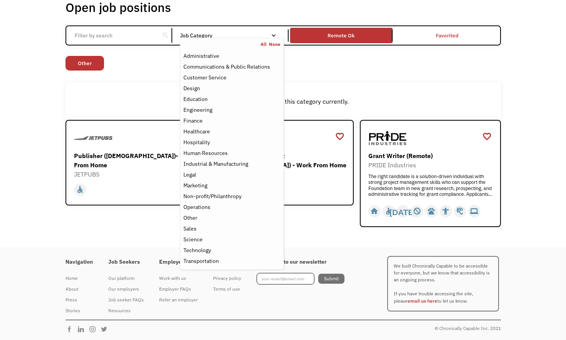
click at [279, 44] on link "None" at bounding box center [275, 44] width 12 height 6
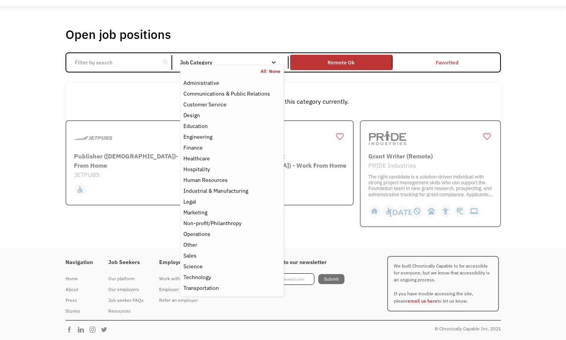
scroll to position [52, 0]
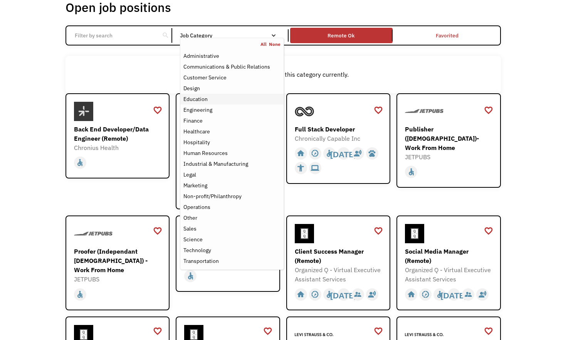
click at [247, 99] on div "Education" at bounding box center [232, 98] width 97 height 9
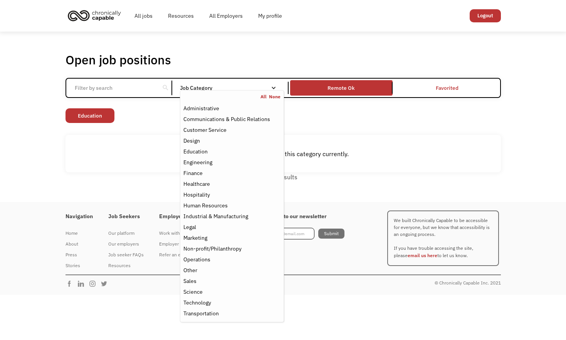
click at [280, 96] on link "None" at bounding box center [275, 97] width 12 height 6
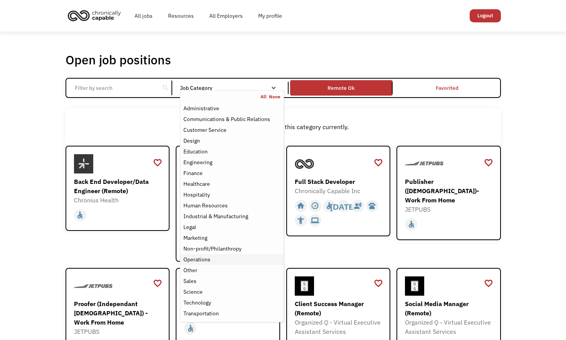
click at [253, 263] on div "Operations" at bounding box center [232, 259] width 97 height 9
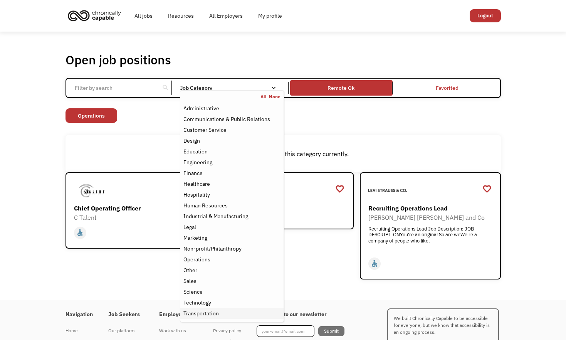
click at [252, 313] on div "Transportation" at bounding box center [232, 313] width 97 height 9
click at [279, 96] on link "None" at bounding box center [275, 97] width 12 height 6
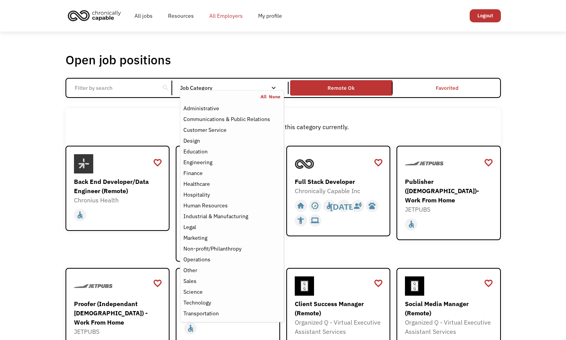
click at [236, 21] on link "All Employers" at bounding box center [226, 15] width 49 height 25
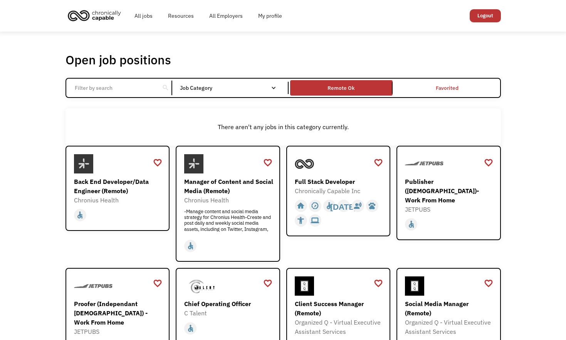
click at [485, 17] on link "Logout" at bounding box center [485, 15] width 31 height 13
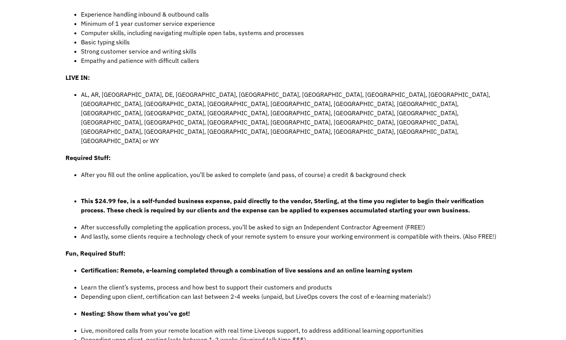
scroll to position [385, 0]
